Goal: Information Seeking & Learning: Find specific fact

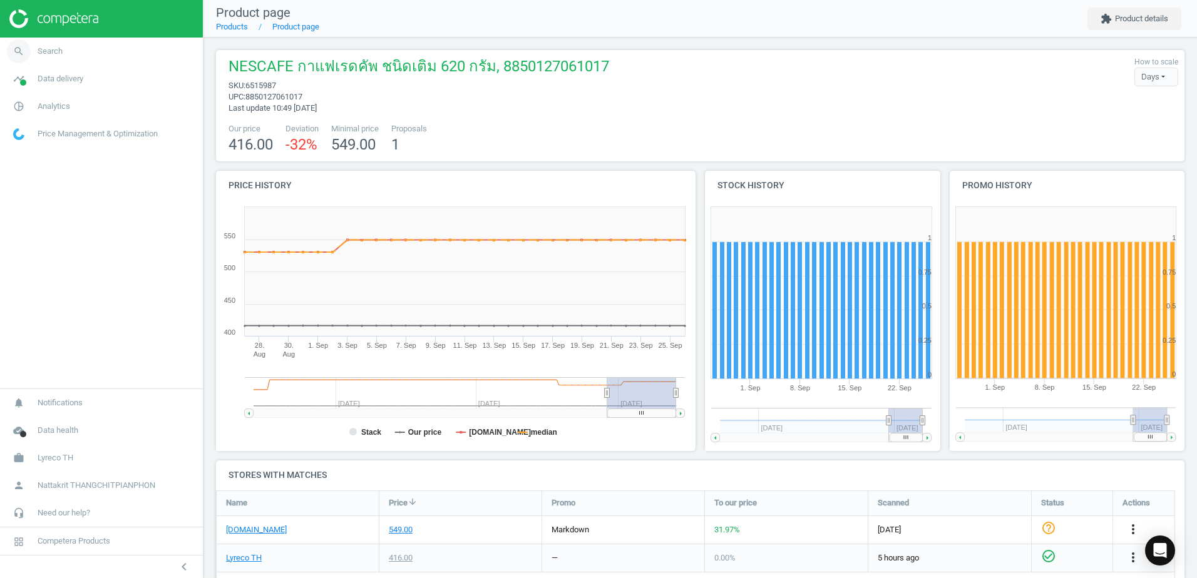
click at [139, 59] on link "search Search" at bounding box center [101, 52] width 203 height 28
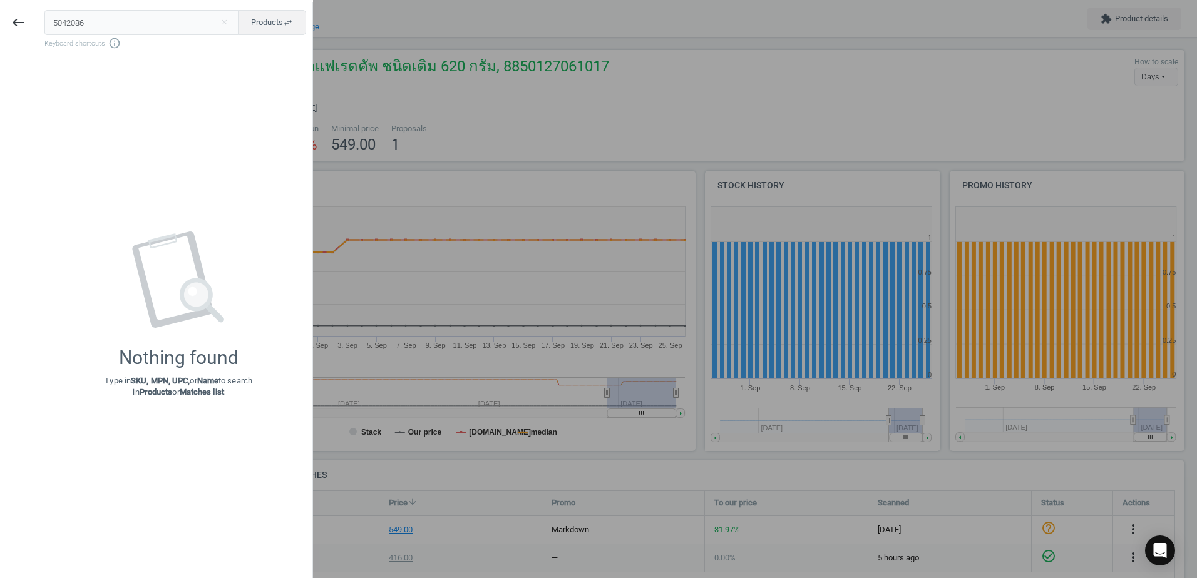
type input "5042086"
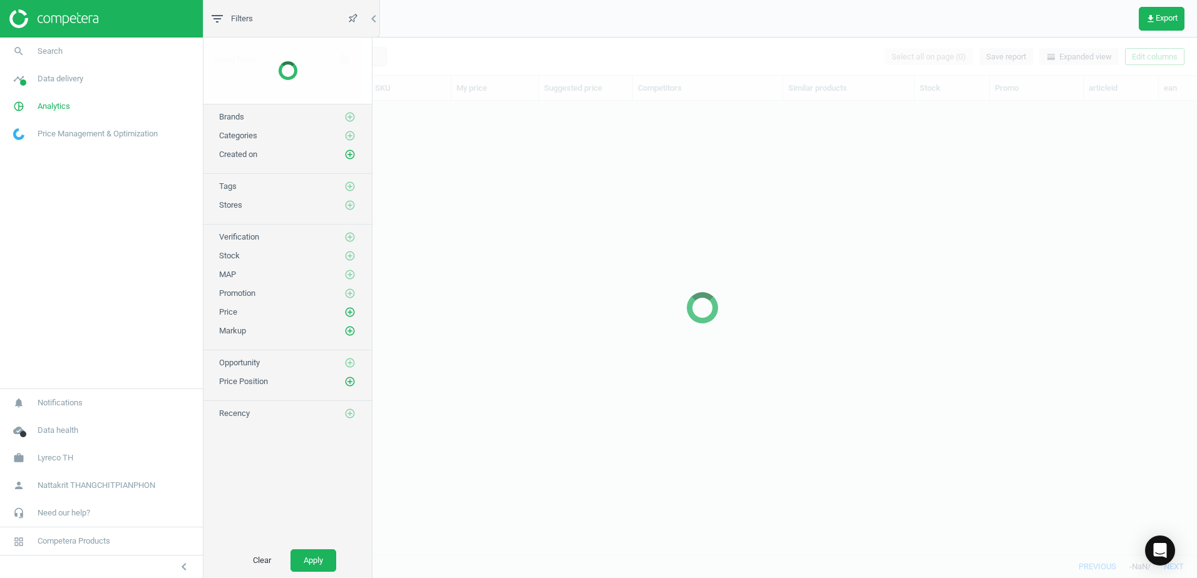
scroll to position [435, 980]
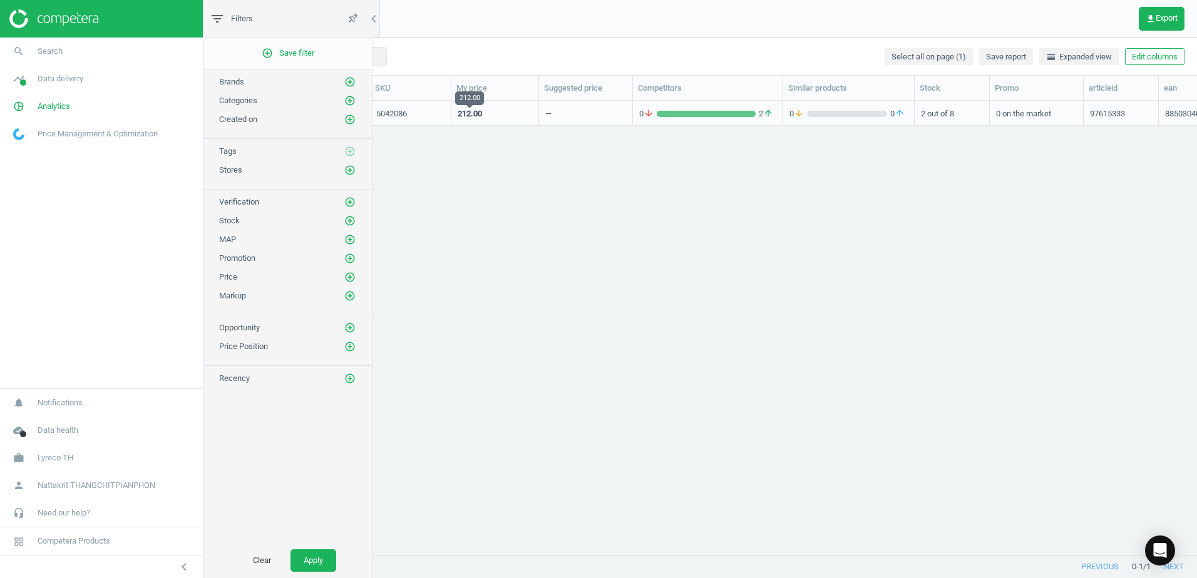
click at [475, 111] on div "212.00" at bounding box center [470, 113] width 24 height 11
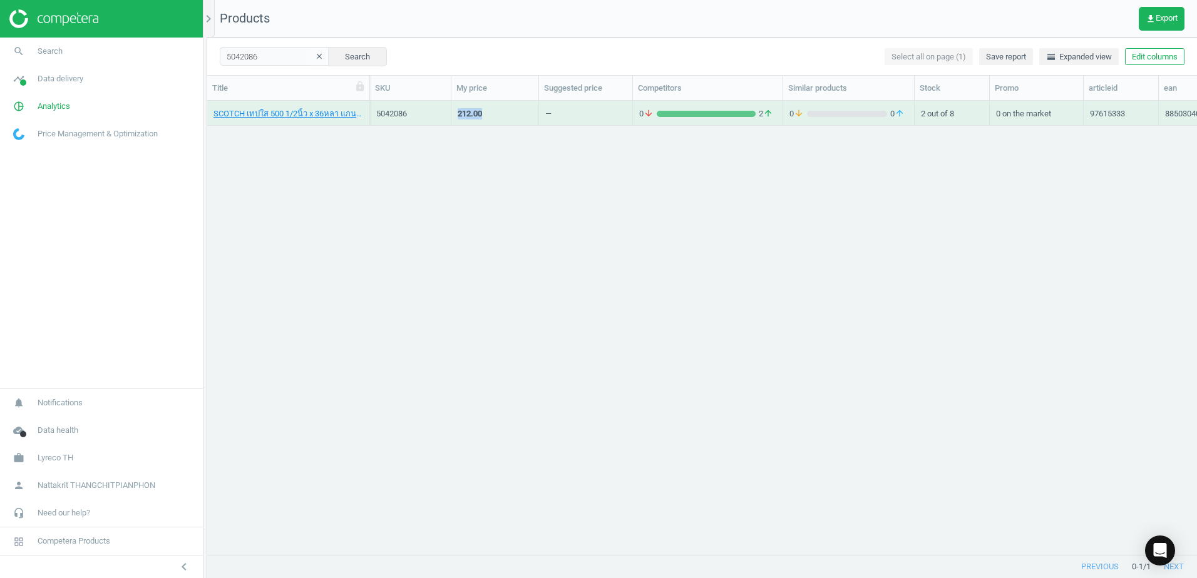
click at [475, 111] on div "212.00" at bounding box center [470, 113] width 24 height 11
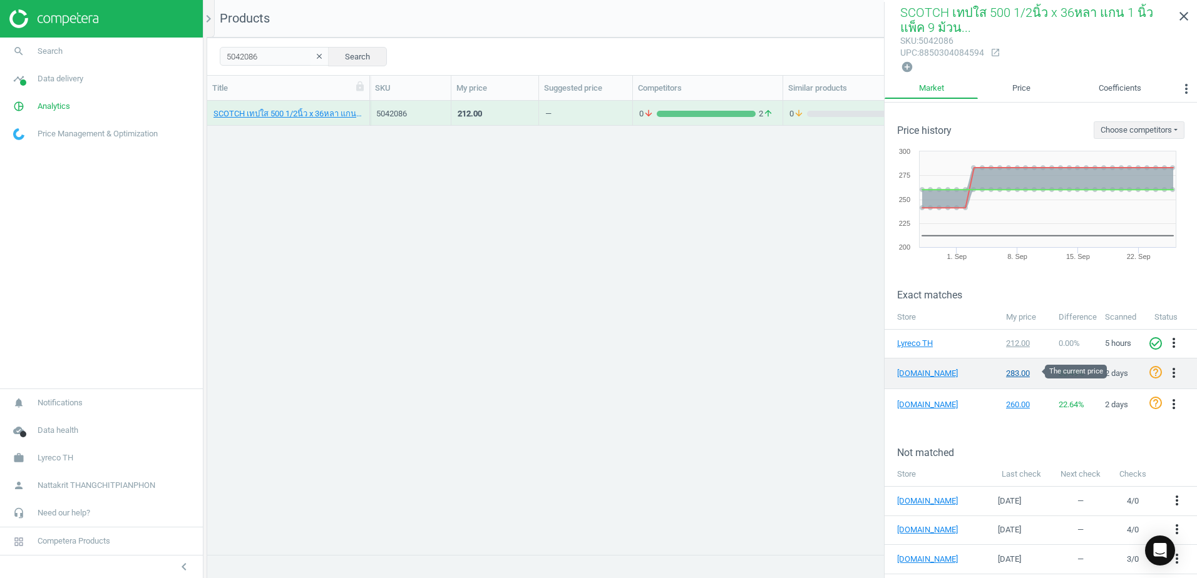
click at [1022, 375] on div "283.00" at bounding box center [1026, 373] width 41 height 11
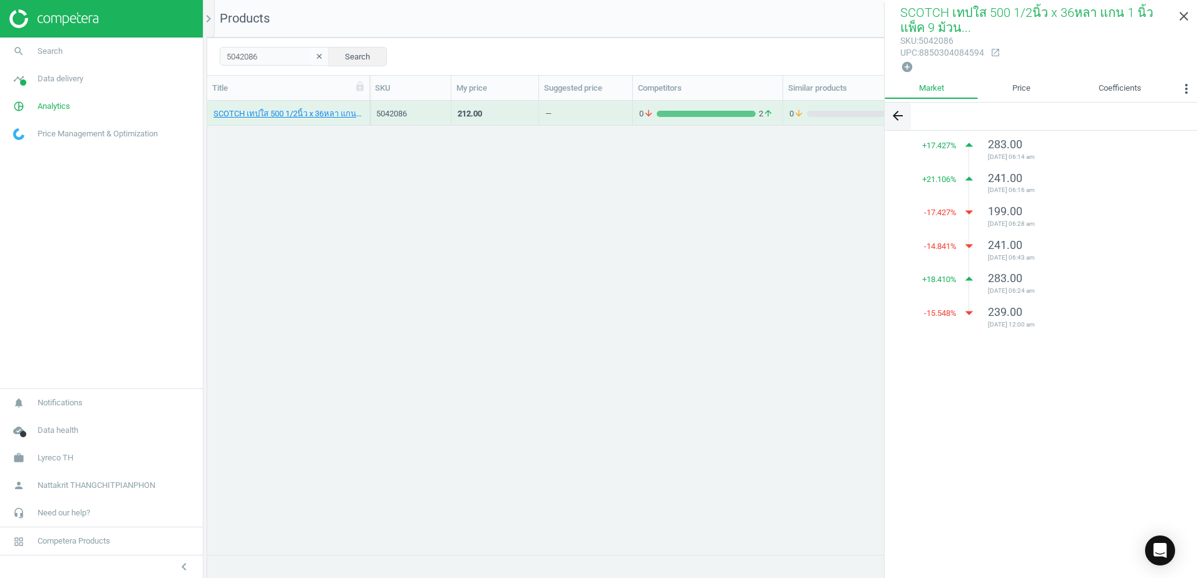
click at [901, 109] on icon "arrow_back" at bounding box center [897, 115] width 15 height 15
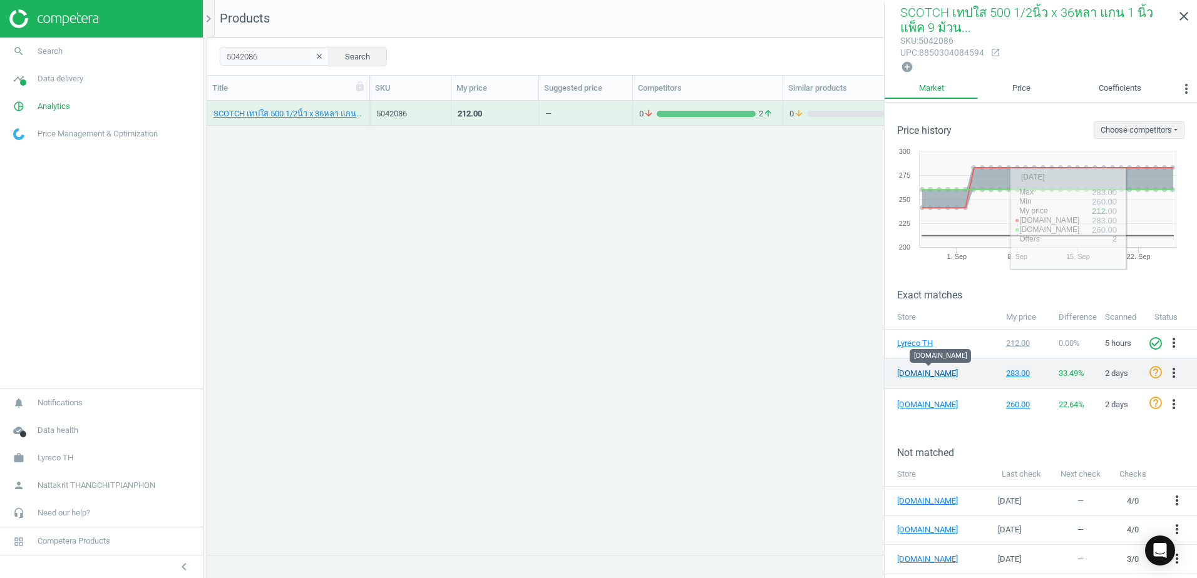
click at [925, 371] on link "[DOMAIN_NAME]" at bounding box center [928, 373] width 63 height 11
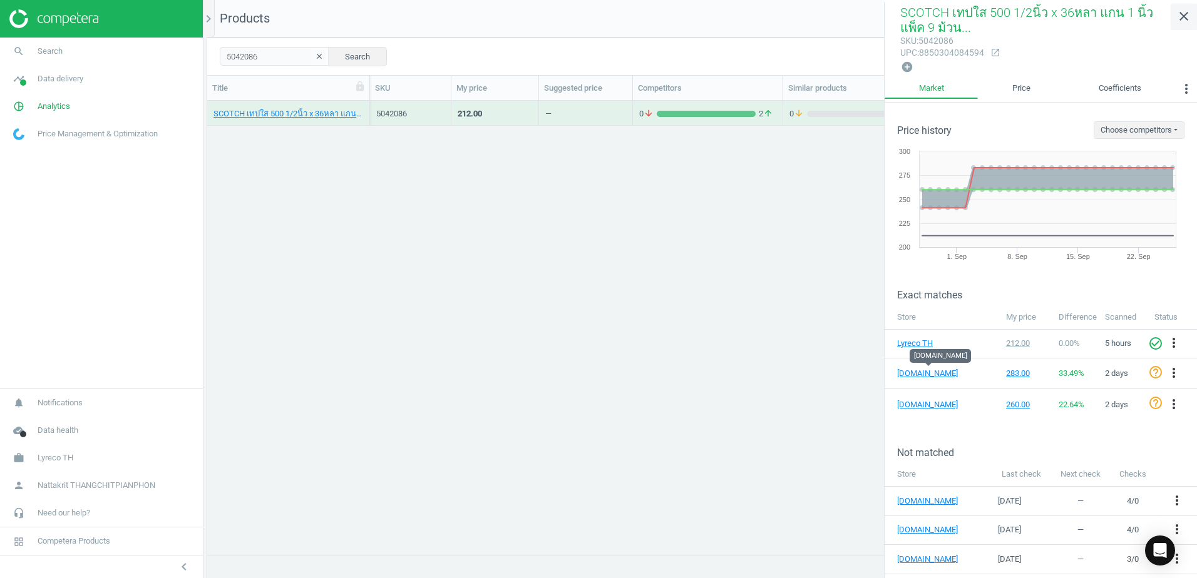
click at [1179, 19] on icon "close" at bounding box center [1183, 16] width 15 height 15
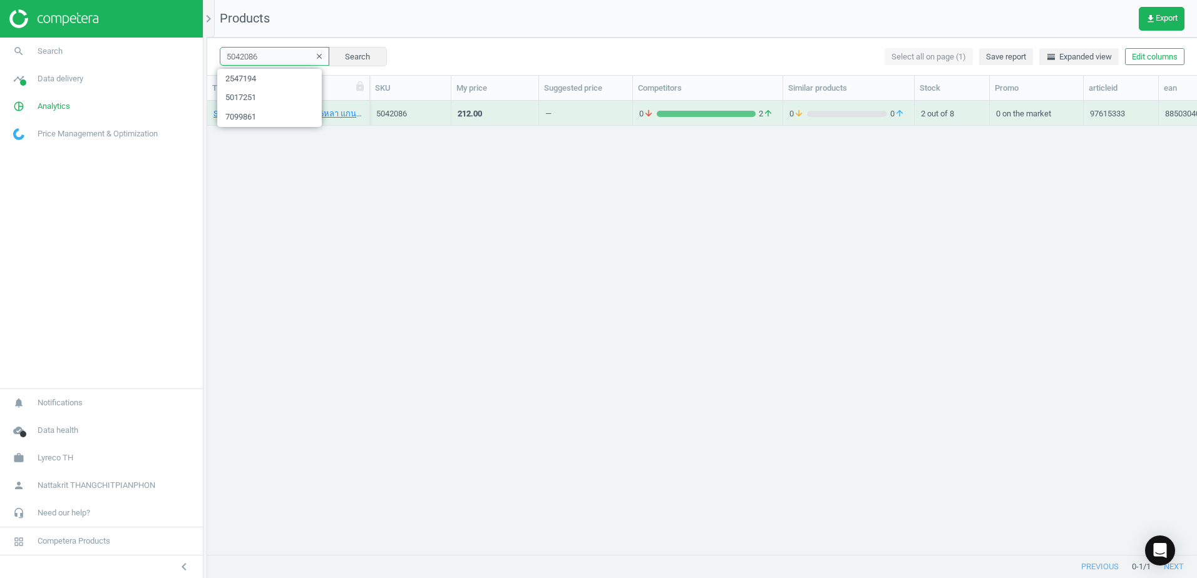
click at [269, 60] on input "5042086" at bounding box center [275, 56] width 110 height 19
paste input "1032393"
type input "10323936"
click at [481, 123] on div "407.00" at bounding box center [470, 116] width 24 height 16
click at [367, 120] on div "MOCCONA TRIO กาแฟ 3IN1 เอสเปรสโซ 15.8 กรัม 100 ซอง, 8851753098613" at bounding box center [288, 113] width 163 height 25
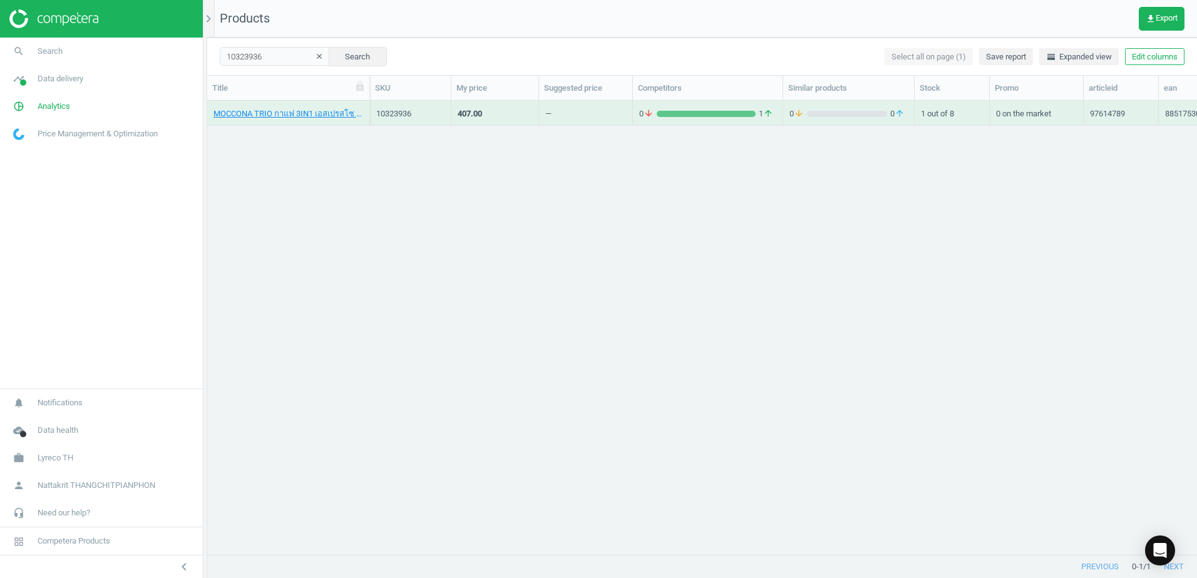
click at [367, 120] on div "MOCCONA TRIO กาแฟ 3IN1 เอสเปรสโซ 15.8 กรัม 100 ซอง, 8851753098613" at bounding box center [288, 113] width 163 height 25
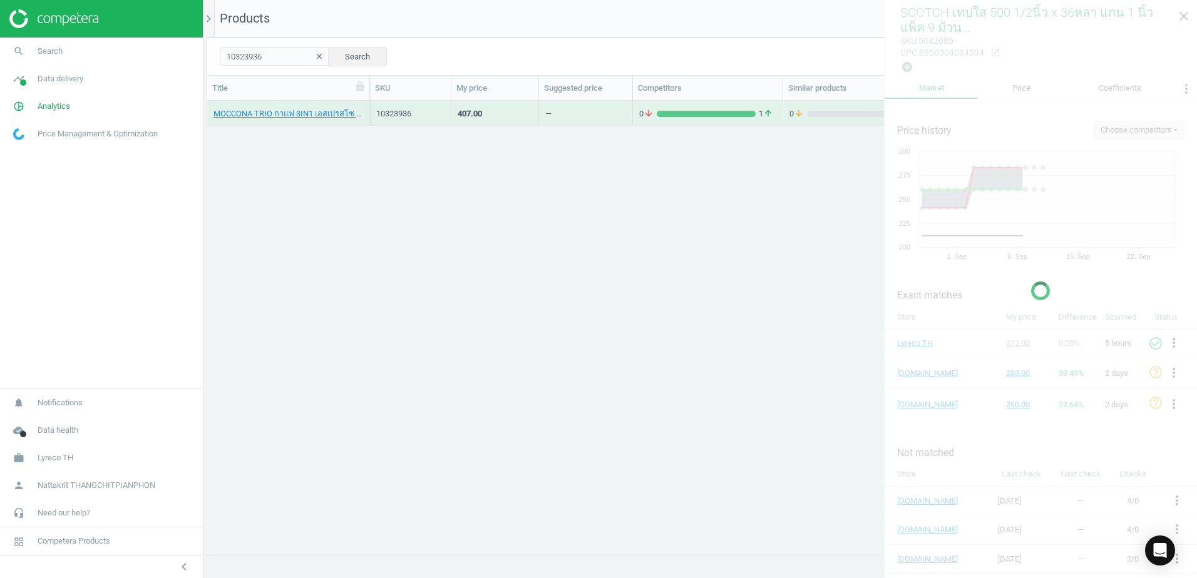
click at [366, 120] on div "MOCCONA TRIO กาแฟ 3IN1 เอสเปรสโซ 15.8 กรัม 100 ซอง, 8851753098613" at bounding box center [288, 113] width 163 height 25
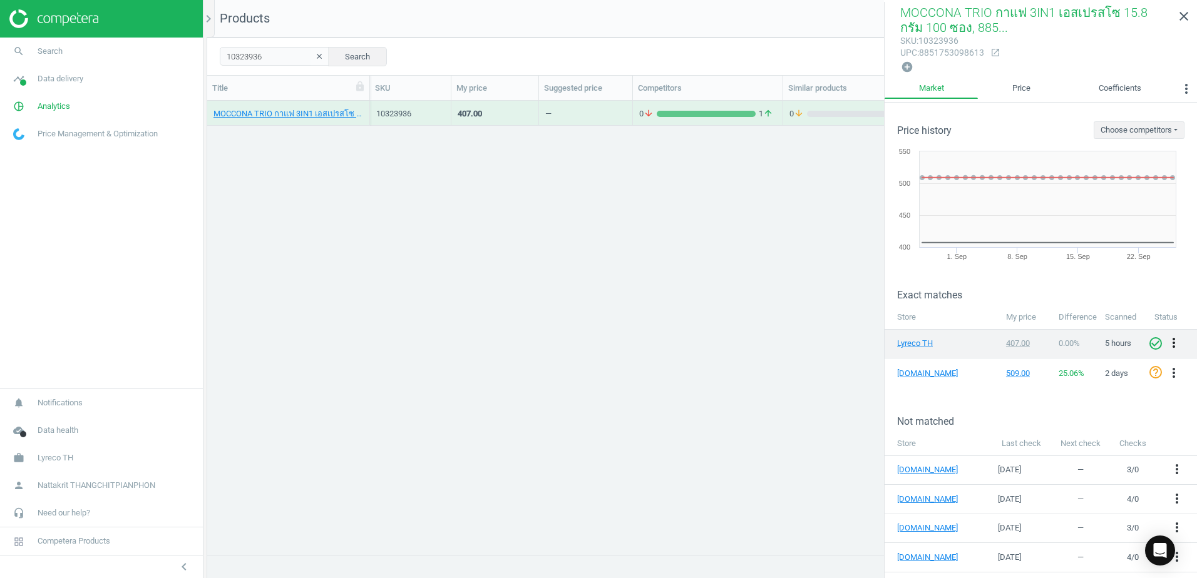
click at [1166, 342] on icon "more_vert" at bounding box center [1173, 343] width 15 height 15
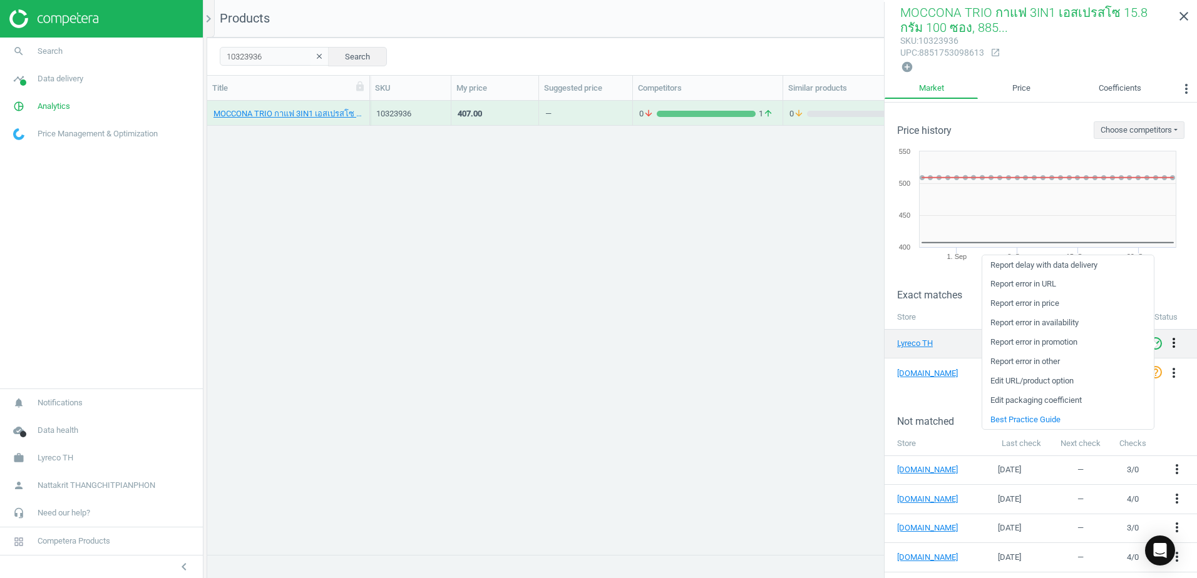
click at [1166, 342] on icon "more_vert" at bounding box center [1173, 343] width 15 height 15
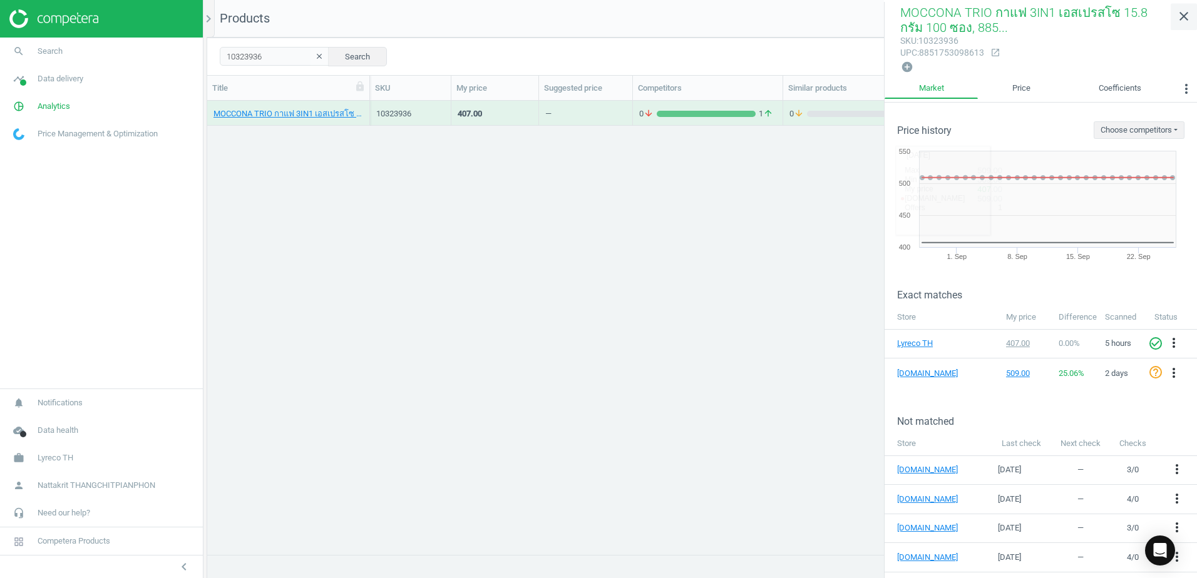
click at [1178, 14] on icon "close" at bounding box center [1183, 16] width 15 height 15
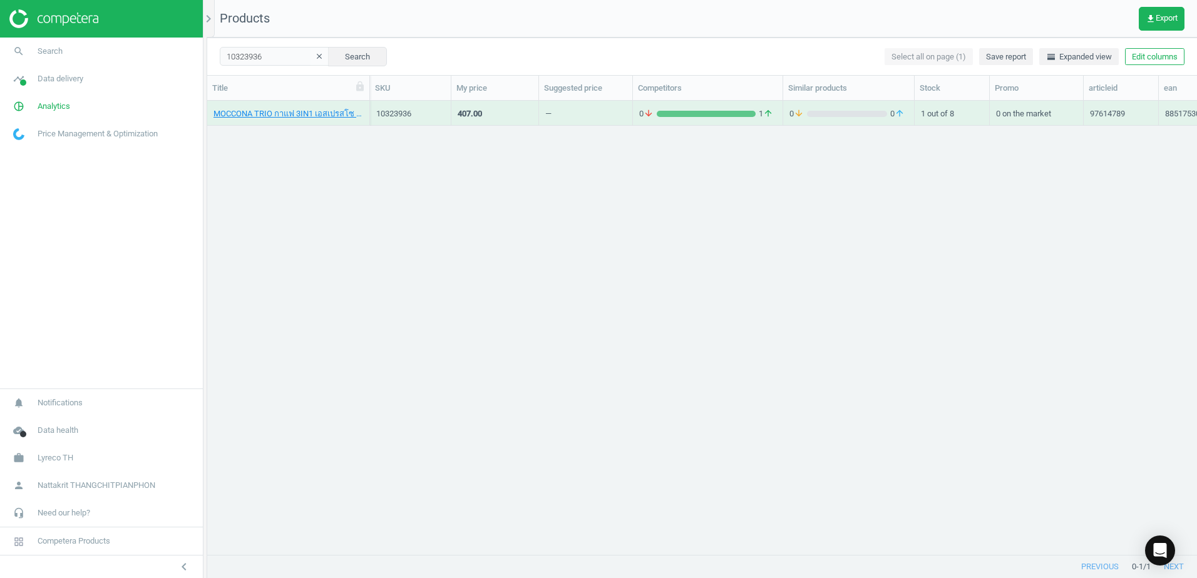
click at [590, 260] on div "MOCCONA TRIO กาแฟ 3IN1 เอสเปรสโซ 15.8 กรัม 100 ซอง, 8851753098613 10323936 407.…" at bounding box center [702, 323] width 990 height 444
click at [351, 104] on div "MOCCONA TRIO กาแฟ 3IN1 เอสเปรสโซ 15.8 กรัม 100 ซอง, 8851753098613" at bounding box center [288, 113] width 150 height 22
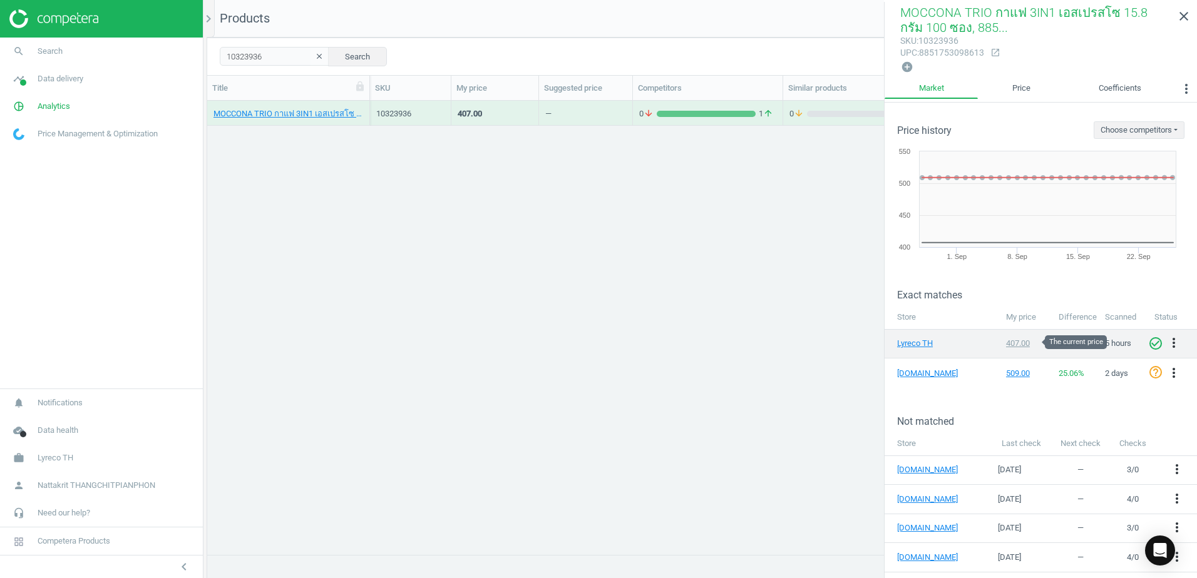
click at [1020, 343] on div "407.00" at bounding box center [1026, 343] width 41 height 11
click at [937, 342] on link "Lyreco TH" at bounding box center [928, 343] width 63 height 11
click at [474, 208] on div "MOCCONA TRIO กาแฟ 3IN1 เอสเปรสโซ 15.8 กรัม 100 ซอง, 8851753098613 10323936 407.…" at bounding box center [702, 323] width 990 height 444
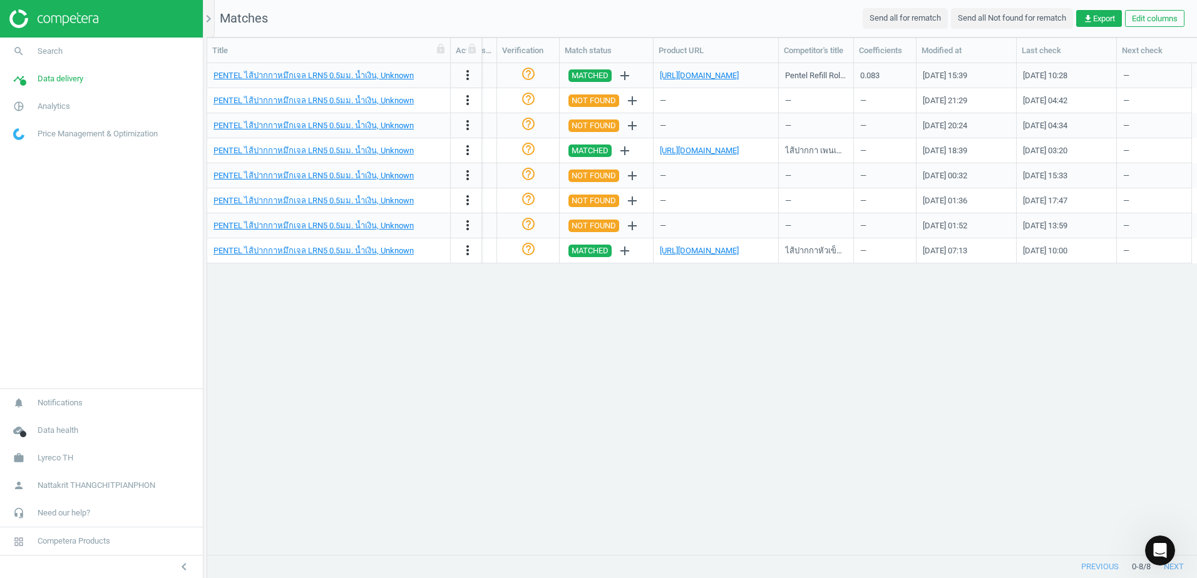
scroll to position [0, 1525]
